Goal: Task Accomplishment & Management: Complete application form

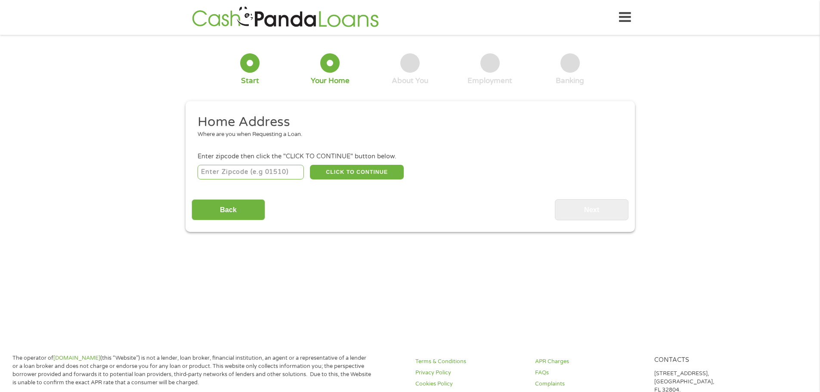
click at [270, 165] on input "number" at bounding box center [251, 172] width 106 height 15
type input "76513"
click at [370, 171] on button "CLICK TO CONTINUE" at bounding box center [357, 172] width 94 height 15
type input "76513"
type input "[PERSON_NAME]"
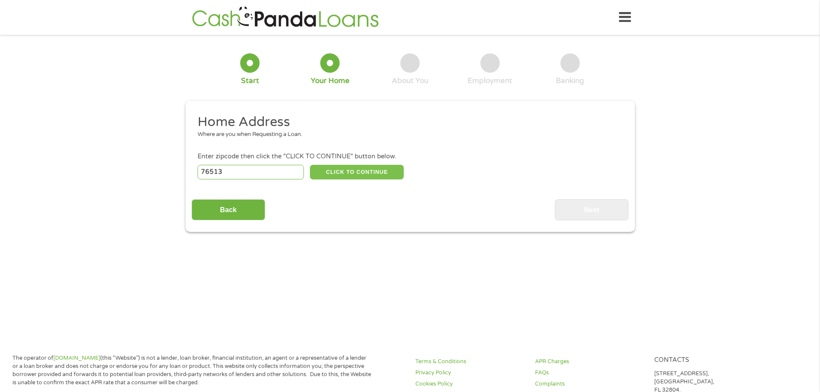
select select "[US_STATE]"
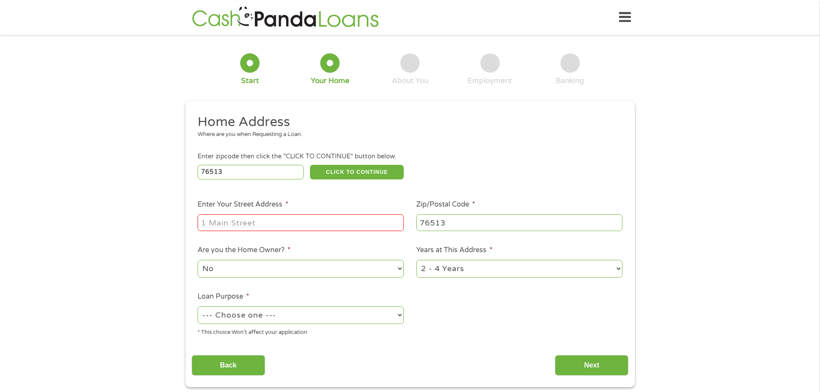
click at [340, 215] on input "Enter Your Street Address *" at bounding box center [301, 222] width 206 height 16
type input "[STREET_ADDRESS]"
select select "60months"
select select "medicalexpenses"
click at [583, 368] on input "Next" at bounding box center [592, 365] width 74 height 21
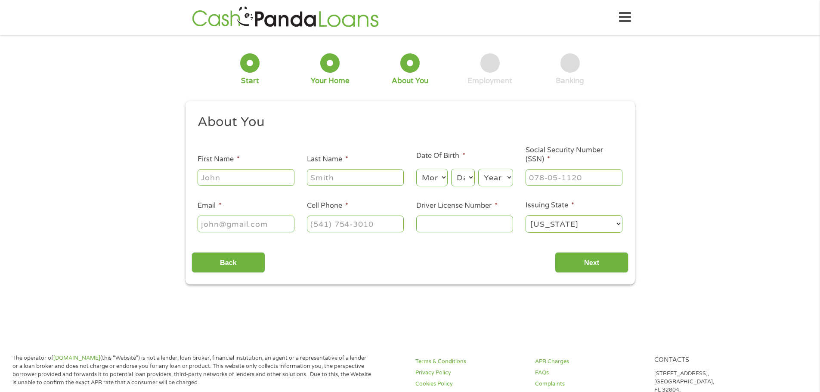
scroll to position [3, 3]
click at [246, 179] on input "First Name *" at bounding box center [246, 177] width 97 height 16
type input "[PERSON_NAME]"
select select "7"
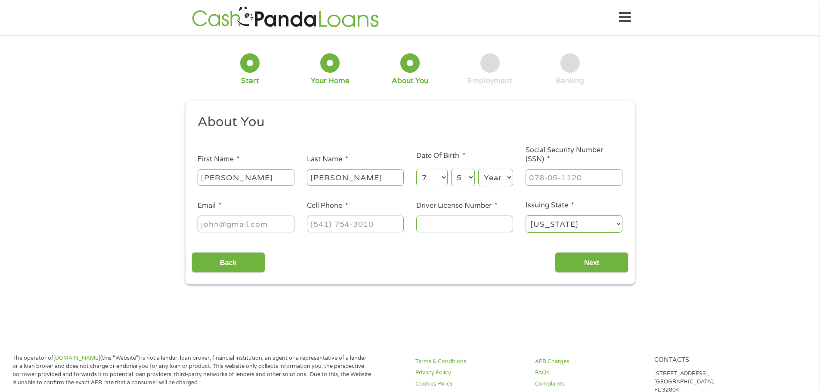
select select "6"
select select "1983"
type input "452-65-0349"
type input "[EMAIL_ADDRESS][DOMAIN_NAME]"
type input "[PHONE_NUMBER]"
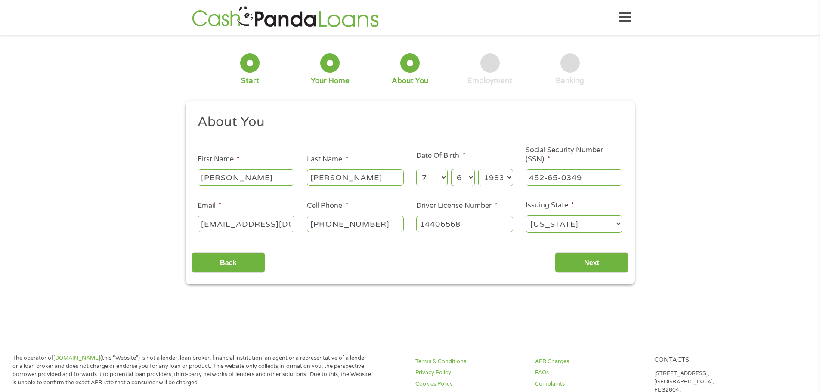
type input "14406568"
click at [597, 267] on input "Next" at bounding box center [592, 262] width 74 height 21
click at [596, 261] on input "Next" at bounding box center [592, 262] width 74 height 21
click at [574, 263] on input "Next" at bounding box center [592, 262] width 74 height 21
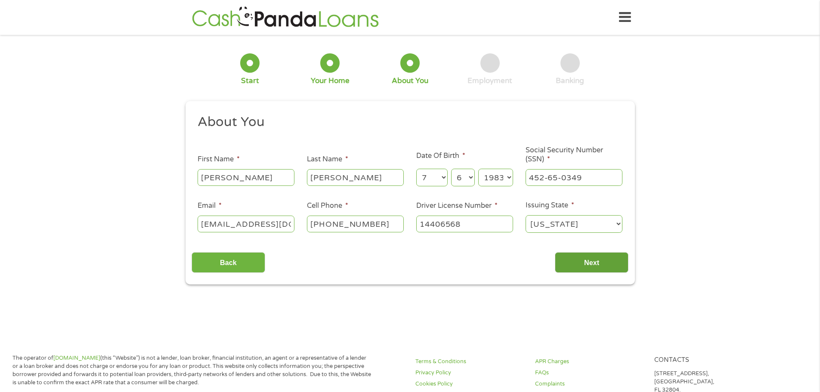
click at [574, 263] on input "Next" at bounding box center [592, 262] width 74 height 21
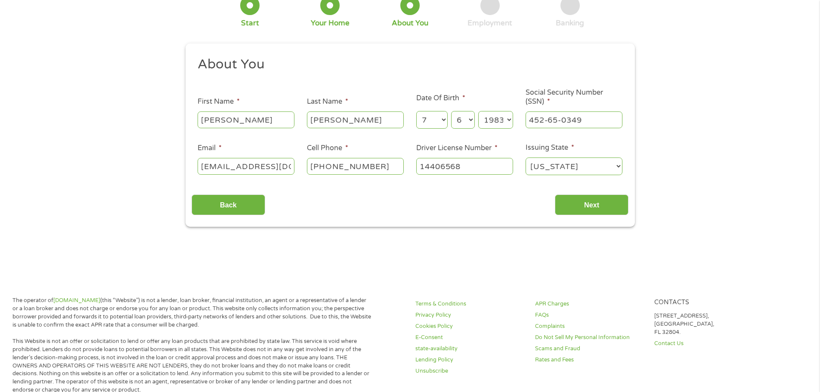
scroll to position [0, 0]
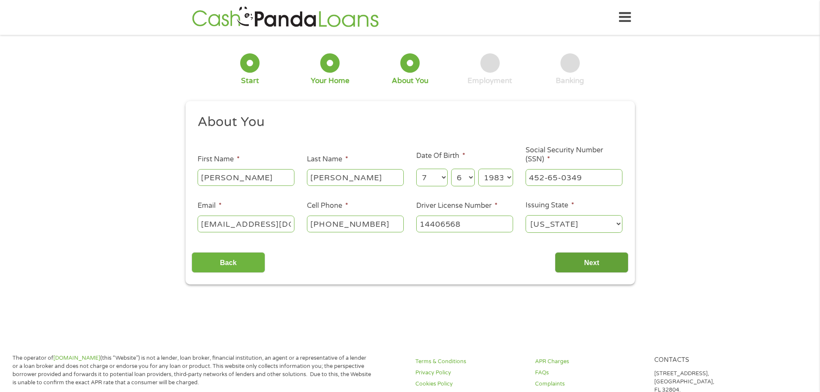
click at [604, 267] on input "Next" at bounding box center [592, 262] width 74 height 21
click at [586, 264] on input "Next" at bounding box center [592, 262] width 74 height 21
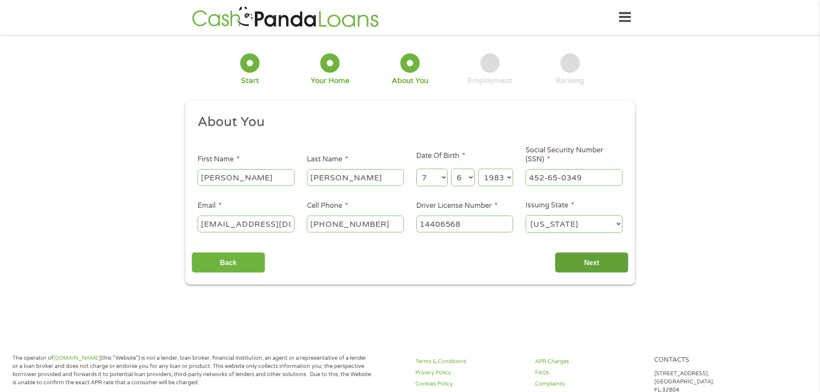
click at [586, 264] on input "Next" at bounding box center [592, 262] width 74 height 21
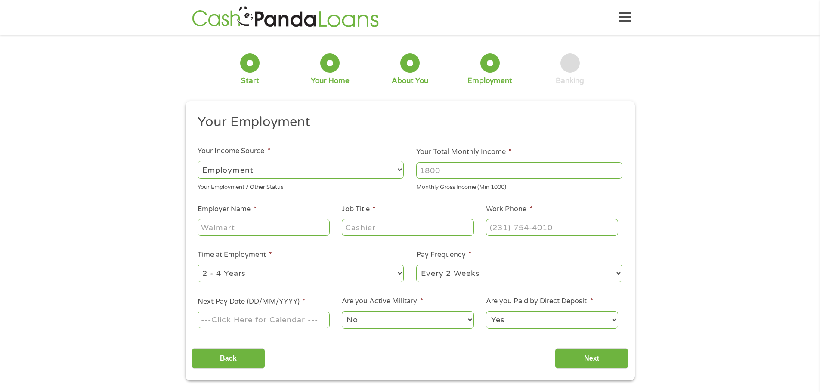
scroll to position [3, 3]
click at [283, 174] on select "--- Choose one --- Employment [DEMOGRAPHIC_DATA] Benefits" at bounding box center [301, 170] width 206 height 18
click at [198, 161] on select "--- Choose one --- Employment [DEMOGRAPHIC_DATA] Benefits" at bounding box center [301, 170] width 206 height 18
click at [460, 169] on input "Your Total Monthly Income *" at bounding box center [519, 170] width 206 height 16
click at [540, 169] on input "Your Total Monthly Income *" at bounding box center [519, 170] width 206 height 16
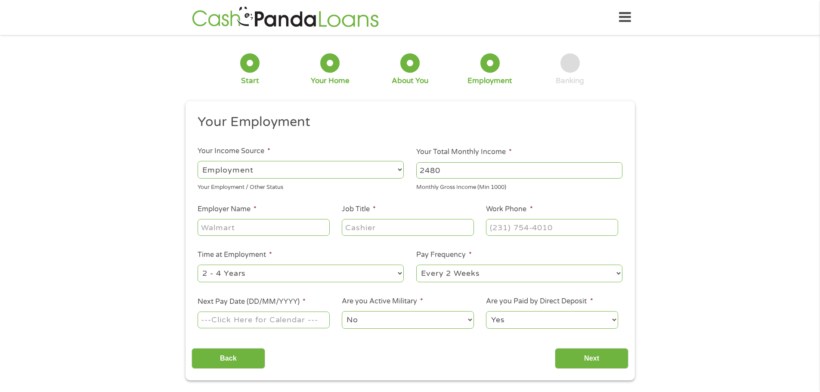
type input "2480"
click at [223, 226] on input "Employer Name *" at bounding box center [264, 227] width 132 height 16
type input "SENECA MECHANICAL"
type input "PROJECT MANAGER ASSISTANT"
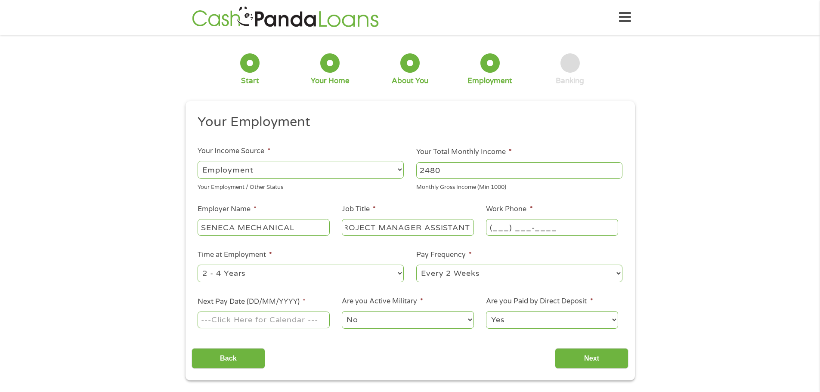
scroll to position [0, 0]
type input "[PHONE_NUMBER]"
click at [272, 277] on select "--- Choose one --- 1 Year or less 1 - 2 Years 2 - 4 Years Over 4 Years" at bounding box center [301, 274] width 206 height 18
select select "24months"
click at [198, 265] on select "--- Choose one --- 1 Year or less 1 - 2 Years 2 - 4 Years Over 4 Years" at bounding box center [301, 274] width 206 height 18
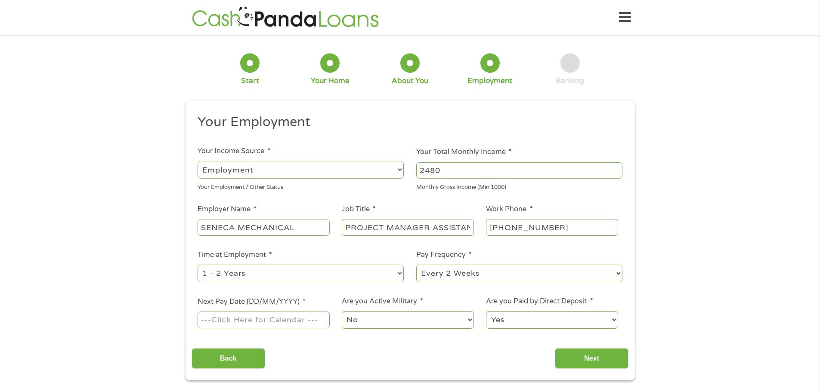
click at [475, 275] on select "--- Choose one --- Every 2 Weeks Every Week Monthly Semi-Monthly" at bounding box center [519, 274] width 206 height 18
select select "weekly"
click at [416, 265] on select "--- Choose one --- Every 2 Weeks Every Week Monthly Semi-Monthly" at bounding box center [519, 274] width 206 height 18
click at [288, 325] on input "Next Pay Date (DD/MM/YYYY) *" at bounding box center [264, 320] width 132 height 16
type input "[DATE]"
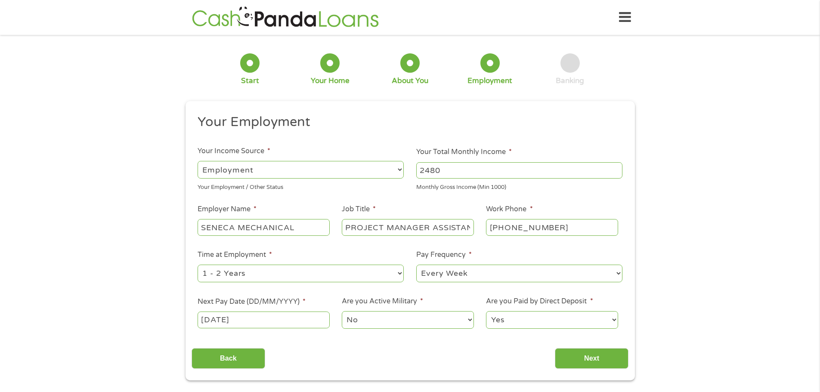
click at [393, 320] on select "No Yes" at bounding box center [408, 320] width 132 height 18
click at [523, 321] on select "Yes No" at bounding box center [552, 320] width 132 height 18
click at [587, 359] on input "Next" at bounding box center [592, 358] width 74 height 21
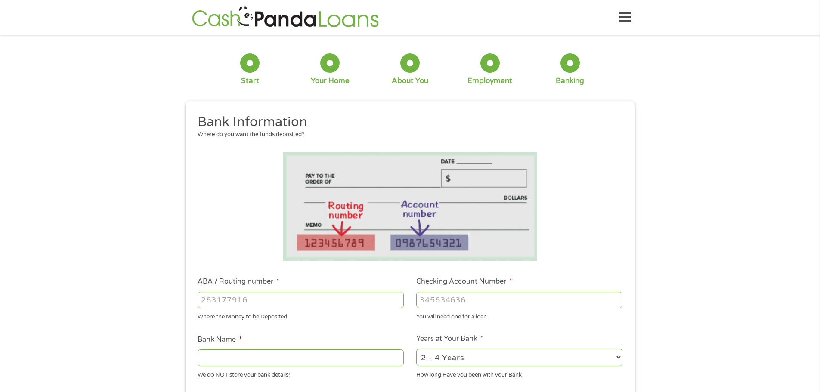
scroll to position [3, 3]
click at [297, 297] on input "ABA / Routing number *" at bounding box center [301, 300] width 206 height 16
type input "111900659"
type input "[PERSON_NAME] FARGO BANK"
type input "111900659"
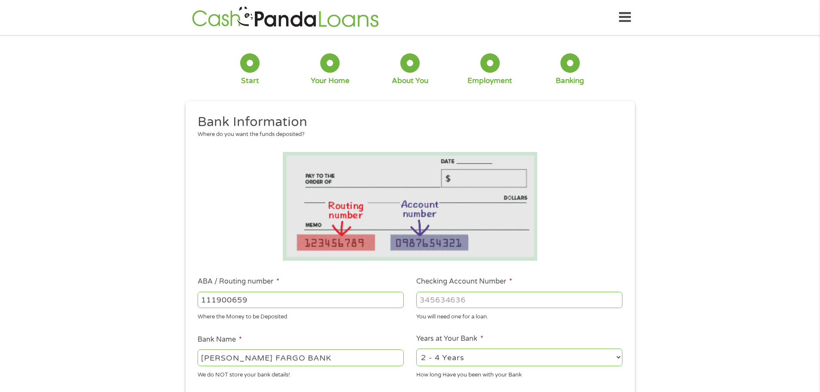
click at [450, 298] on input "Checking Account Number *" at bounding box center [519, 300] width 206 height 16
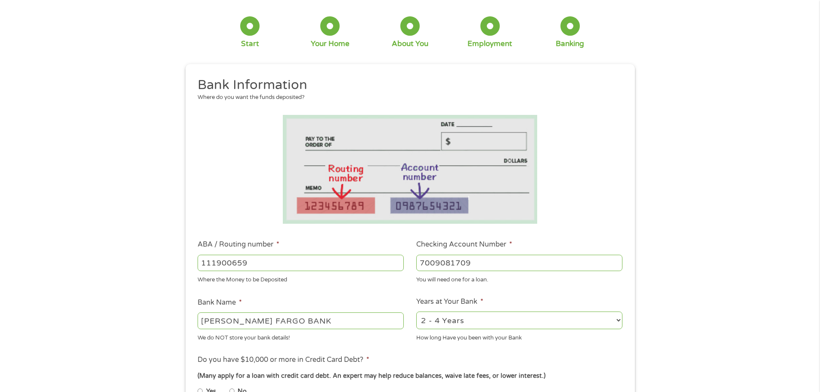
scroll to position [86, 0]
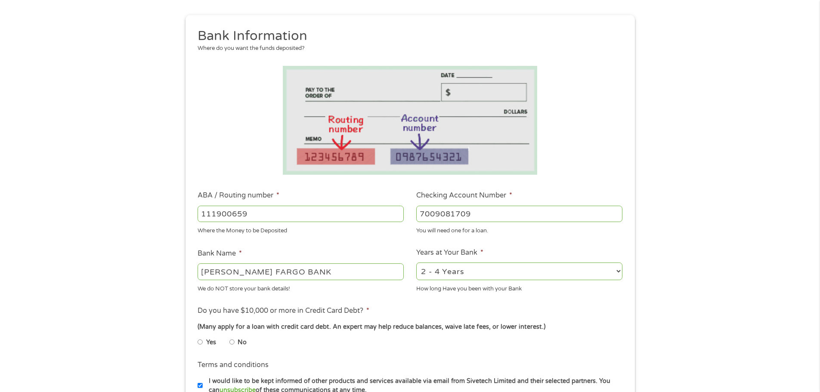
type input "7009081709"
click at [468, 274] on select "2 - 4 Years 6 - 12 Months 1 - 2 Years Over 4 Years" at bounding box center [519, 272] width 206 height 18
select select "24months"
click at [416, 263] on select "2 - 4 Years 6 - 12 Months 1 - 2 Years Over 4 Years" at bounding box center [519, 272] width 206 height 18
click at [229, 343] on li "Yes" at bounding box center [214, 342] width 32 height 17
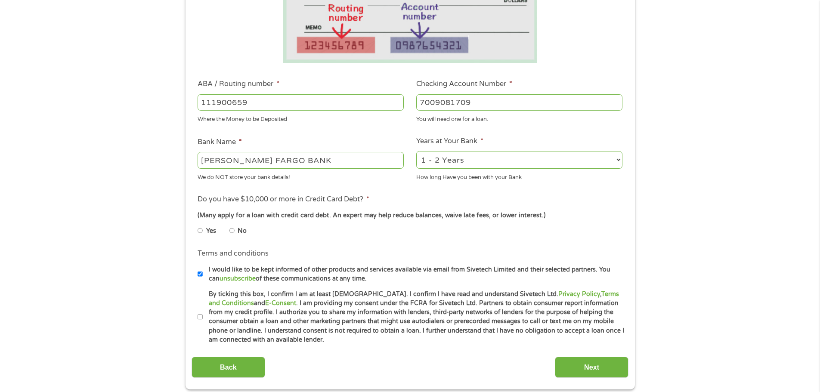
scroll to position [215, 0]
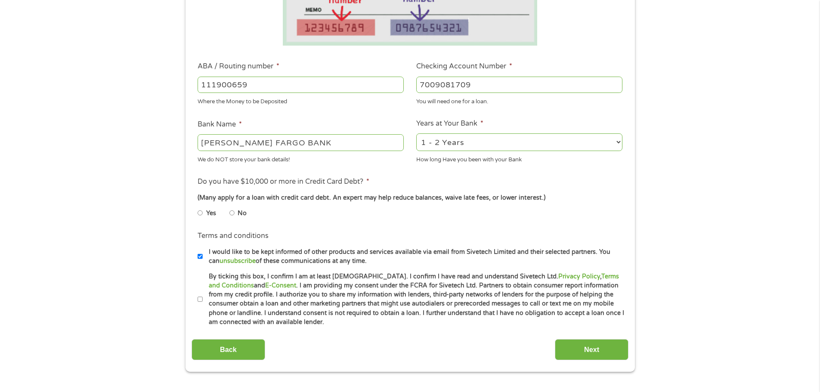
click at [233, 212] on input "No" at bounding box center [232, 213] width 5 height 14
radio input "true"
click at [204, 297] on label "By ticking this box, I confirm I am at least [DEMOGRAPHIC_DATA]. I confirm I ha…" at bounding box center [414, 299] width 422 height 55
click at [203, 297] on input "By ticking this box, I confirm I am at least [DEMOGRAPHIC_DATA]. I confirm I ha…" at bounding box center [200, 300] width 5 height 14
checkbox input "true"
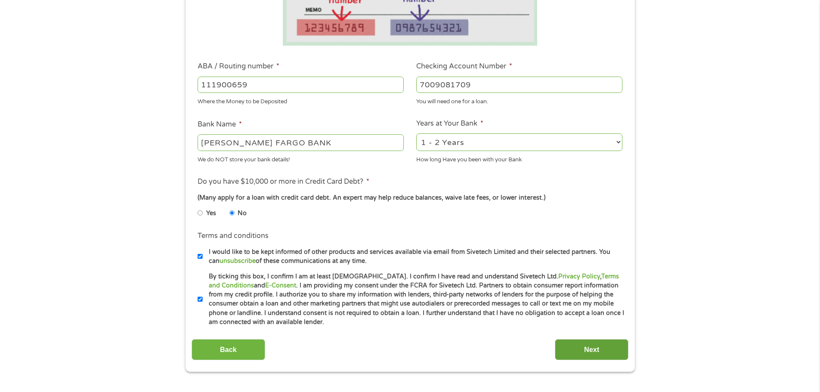
click at [608, 349] on input "Next" at bounding box center [592, 349] width 74 height 21
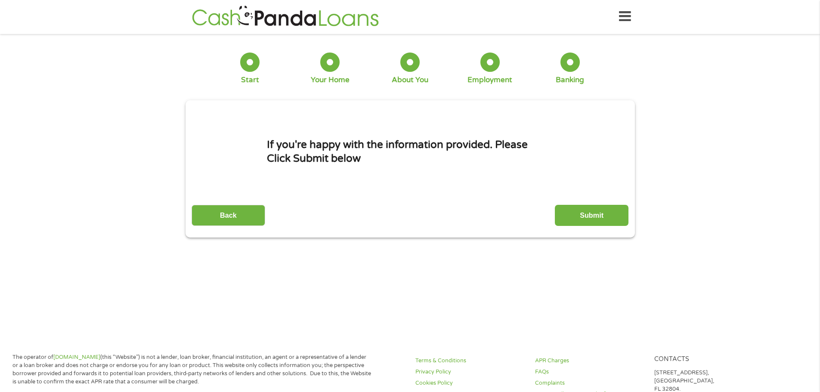
scroll to position [0, 0]
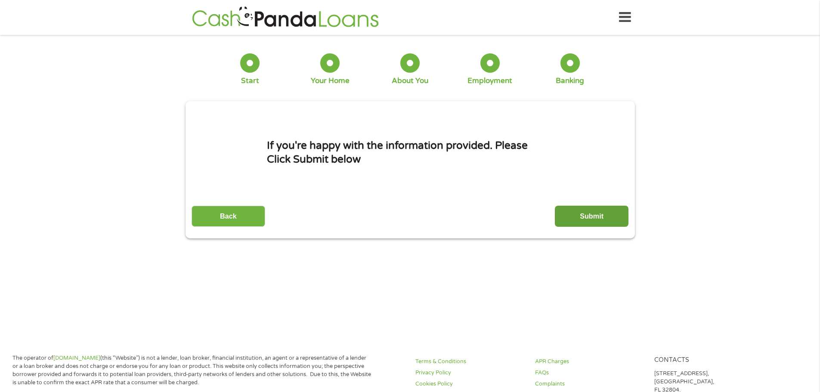
click at [601, 224] on input "Submit" at bounding box center [592, 216] width 74 height 21
